Goal: Task Accomplishment & Management: Manage account settings

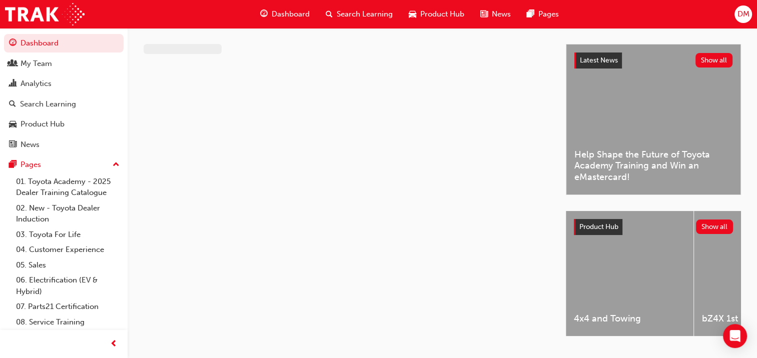
click at [745, 14] on span "DM" at bounding box center [743, 15] width 12 height 12
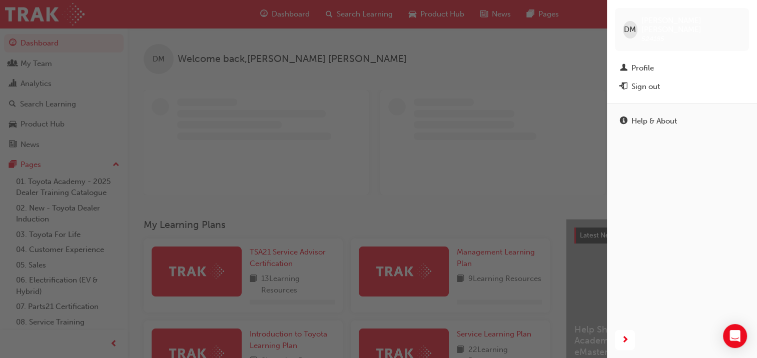
click at [647, 81] on div "Sign out" at bounding box center [646, 87] width 29 height 12
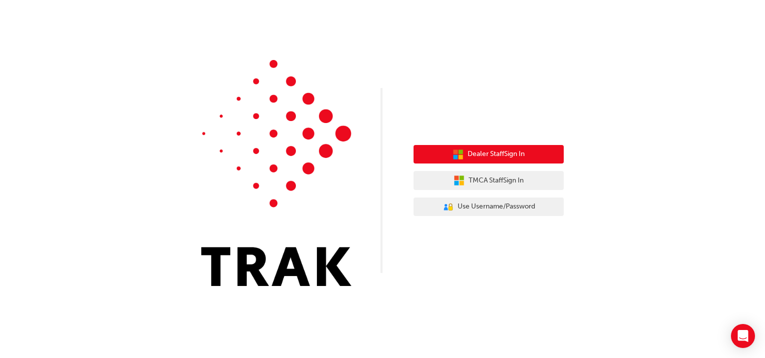
click at [479, 157] on span "Dealer Staff Sign In" at bounding box center [496, 155] width 57 height 12
